Goal: Transaction & Acquisition: Book appointment/travel/reservation

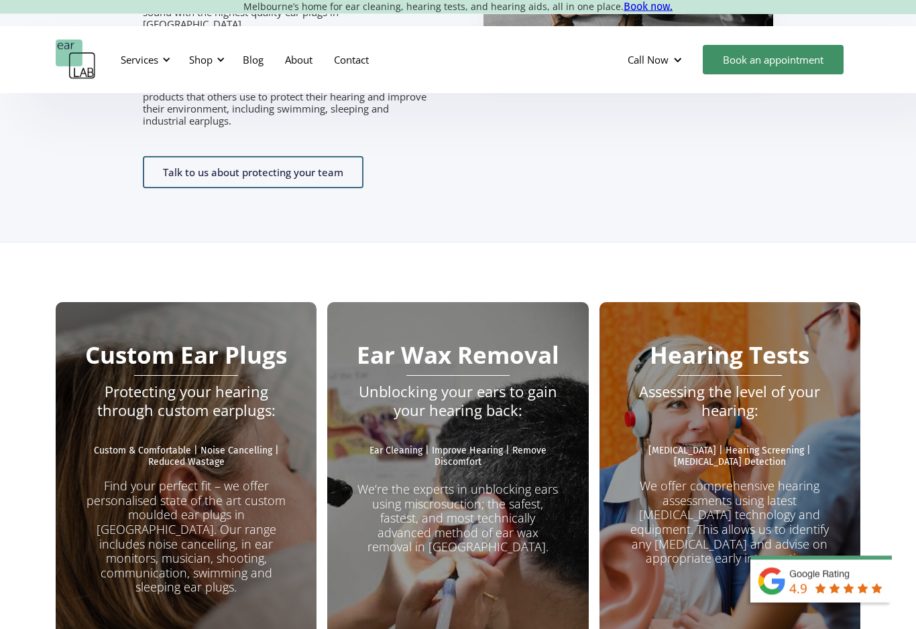
scroll to position [2248, 0]
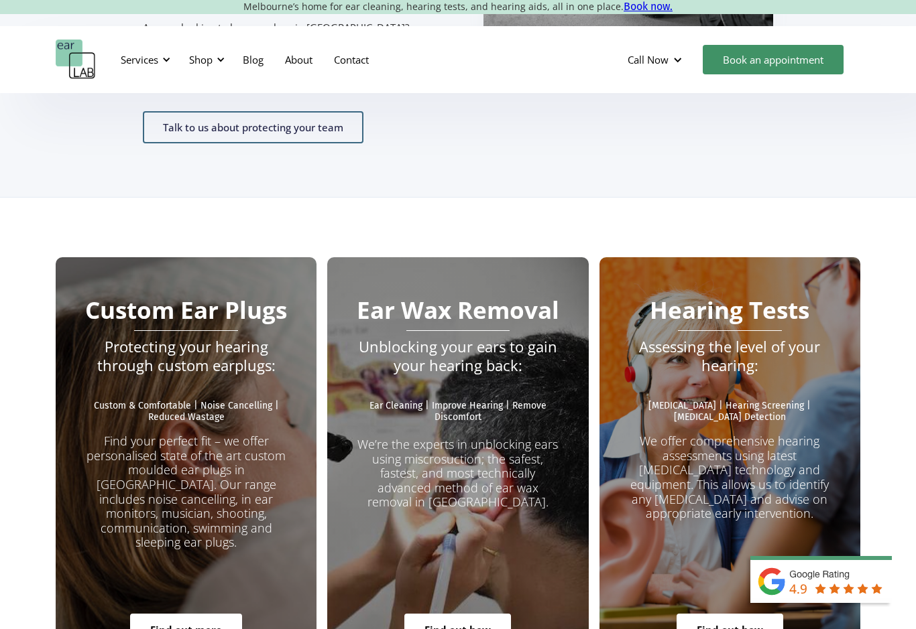
click at [138, 62] on div "Services" at bounding box center [140, 59] width 38 height 13
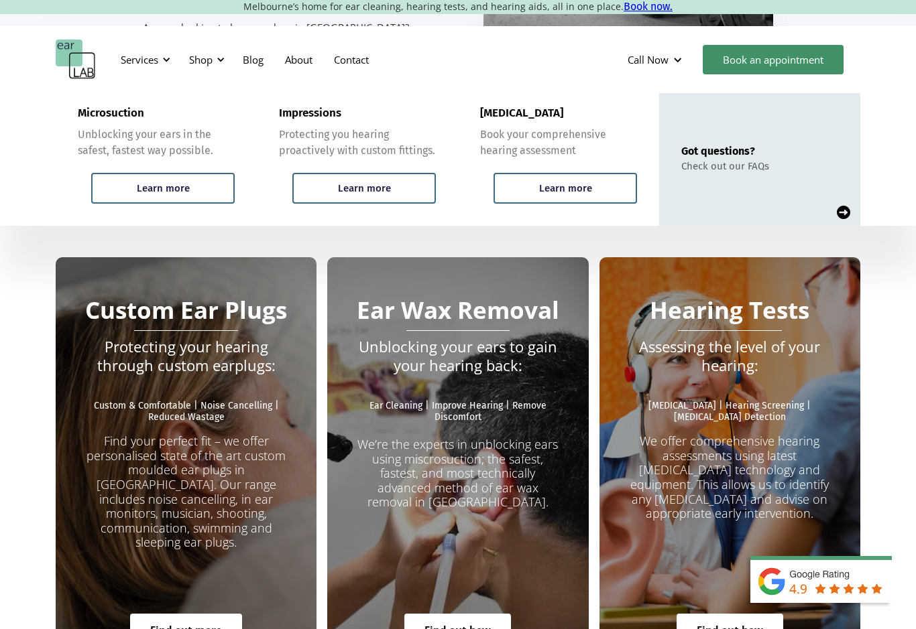
click at [598, 191] on div "Learn more" at bounding box center [564, 188] width 143 height 31
click at [174, 614] on link "Find out more" at bounding box center [186, 630] width 112 height 32
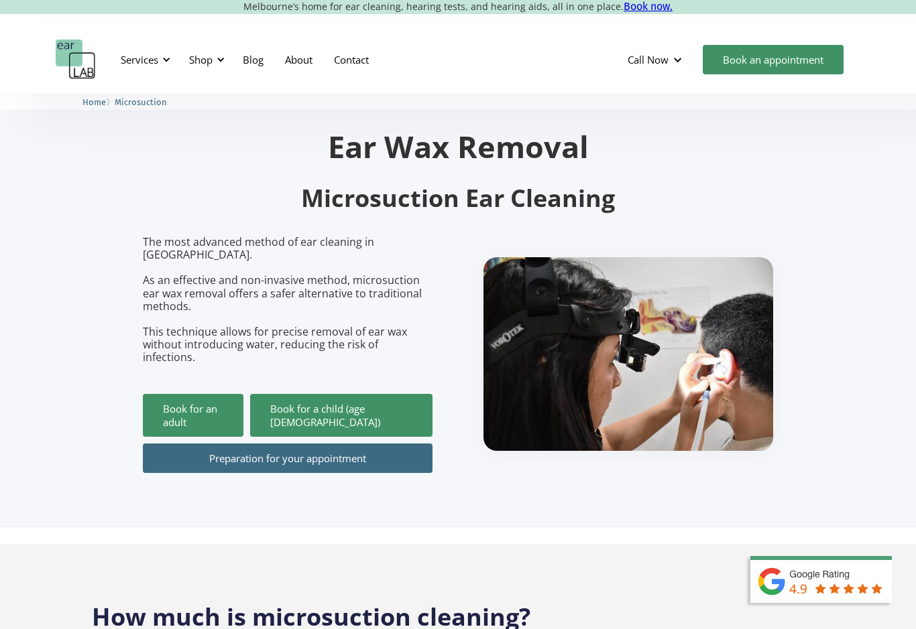
scroll to position [28, 0]
click at [180, 395] on link "Book for an adult" at bounding box center [193, 416] width 101 height 43
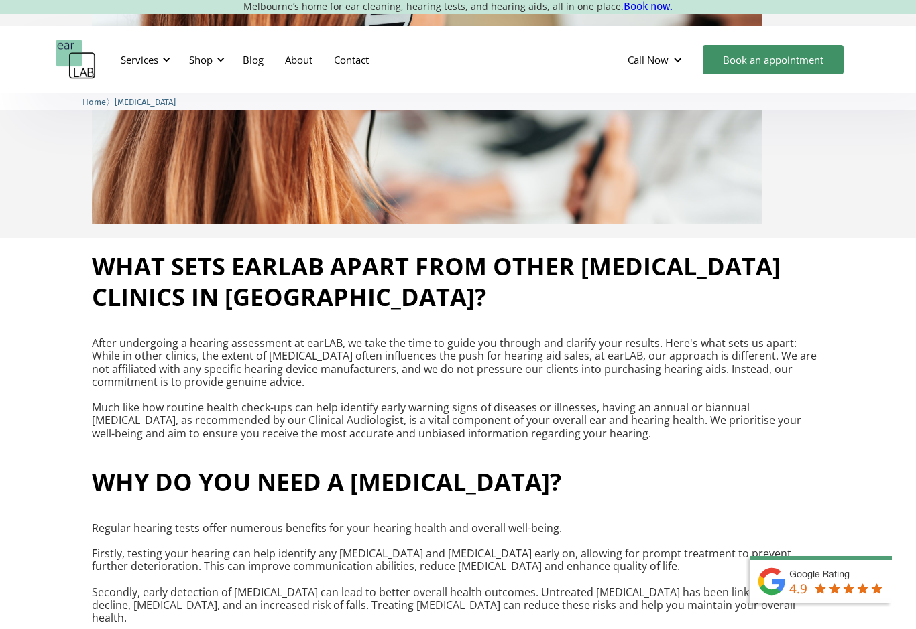
scroll to position [425, 0]
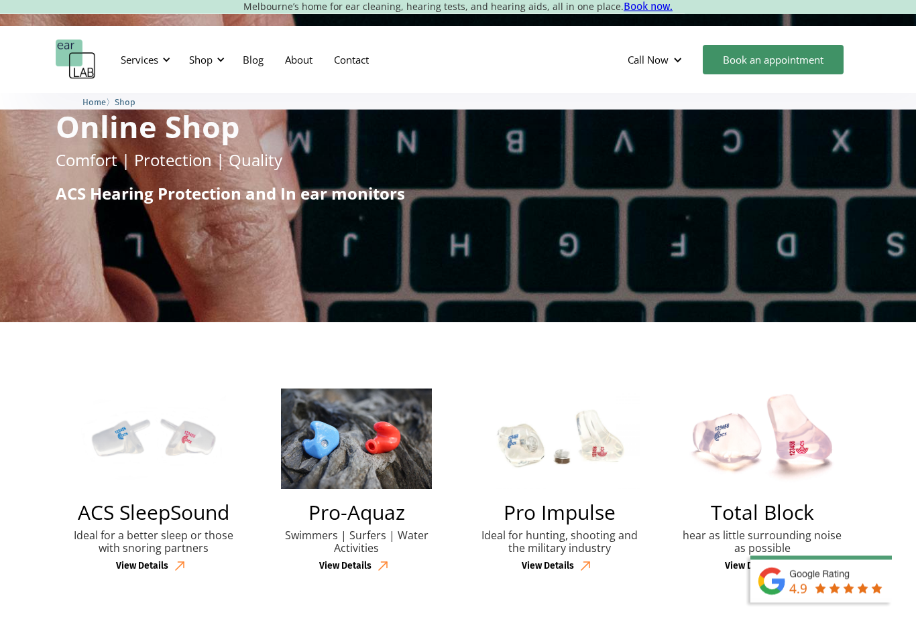
scroll to position [56, 0]
